Goal: Transaction & Acquisition: Subscribe to service/newsletter

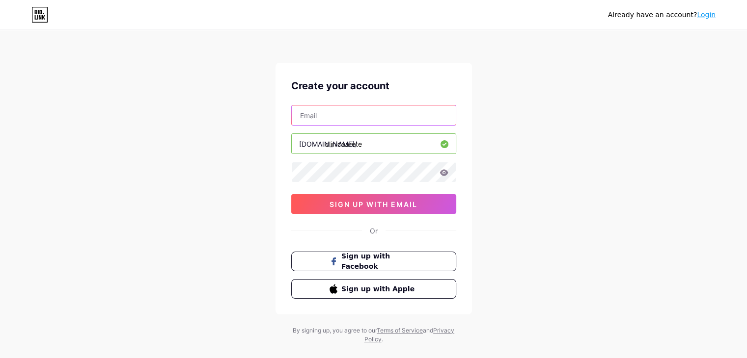
click at [351, 116] on input "text" at bounding box center [374, 116] width 164 height 20
type input "[EMAIL_ADDRESS][DOMAIN_NAME]"
click at [368, 142] on input "clinicaarete" at bounding box center [374, 144] width 164 height 20
drag, startPoint x: 368, startPoint y: 143, endPoint x: 347, endPoint y: 146, distance: 21.3
click at [350, 146] on input "clinicaarete" at bounding box center [374, 144] width 164 height 20
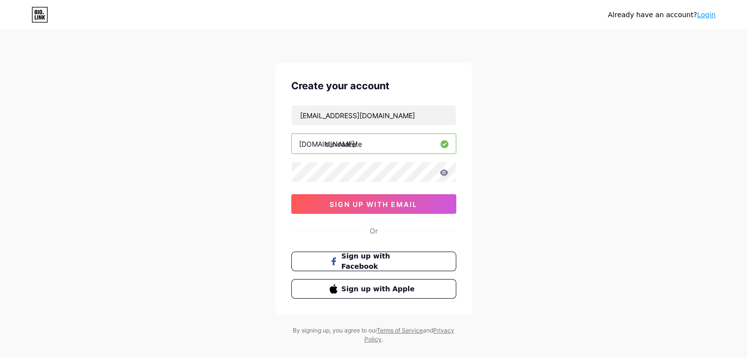
click at [344, 146] on input "clinicaarete" at bounding box center [374, 144] width 164 height 20
drag, startPoint x: 346, startPoint y: 143, endPoint x: 365, endPoint y: 142, distance: 19.6
click at [365, 142] on input "clinicaarete" at bounding box center [374, 144] width 164 height 20
type input "clinica"
click at [342, 161] on div "[EMAIL_ADDRESS][DOMAIN_NAME] [DOMAIN_NAME]/ clinica 0cAFcWeA59D4_wapsHVnVX1het8…" at bounding box center [373, 159] width 165 height 109
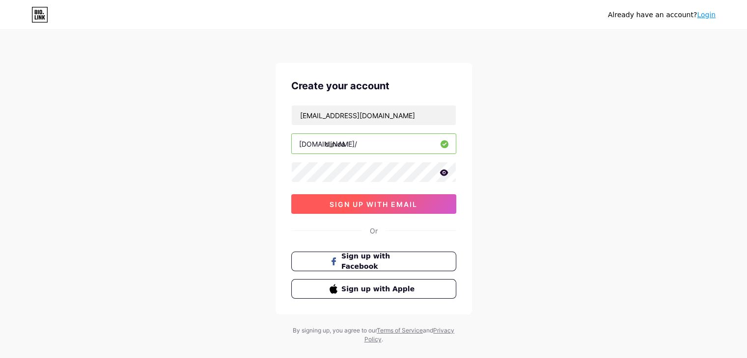
click at [365, 203] on span "sign up with email" at bounding box center [373, 204] width 88 height 8
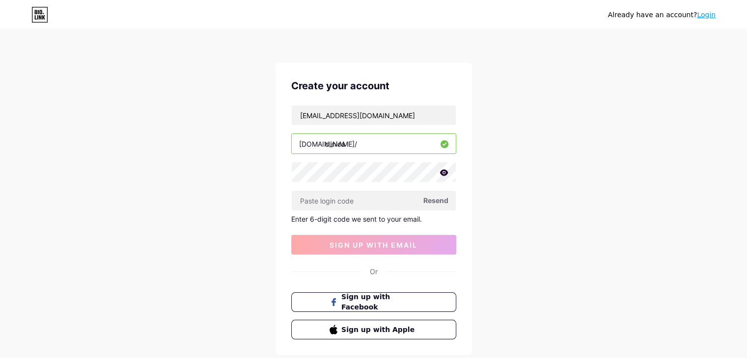
click at [442, 199] on span "Resend" at bounding box center [435, 200] width 25 height 10
